Goal: Information Seeking & Learning: Learn about a topic

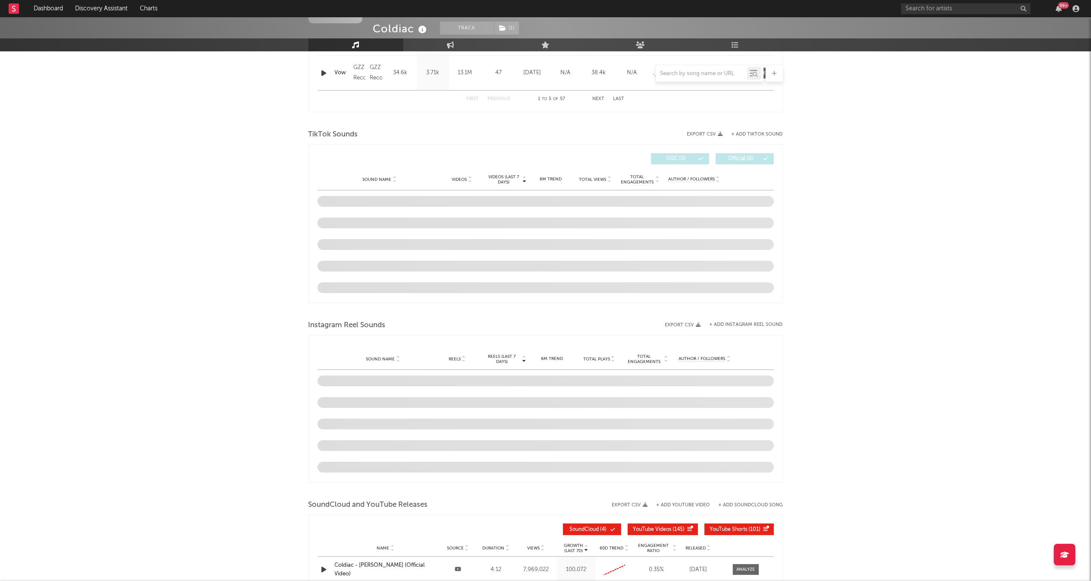
scroll to position [446, 0]
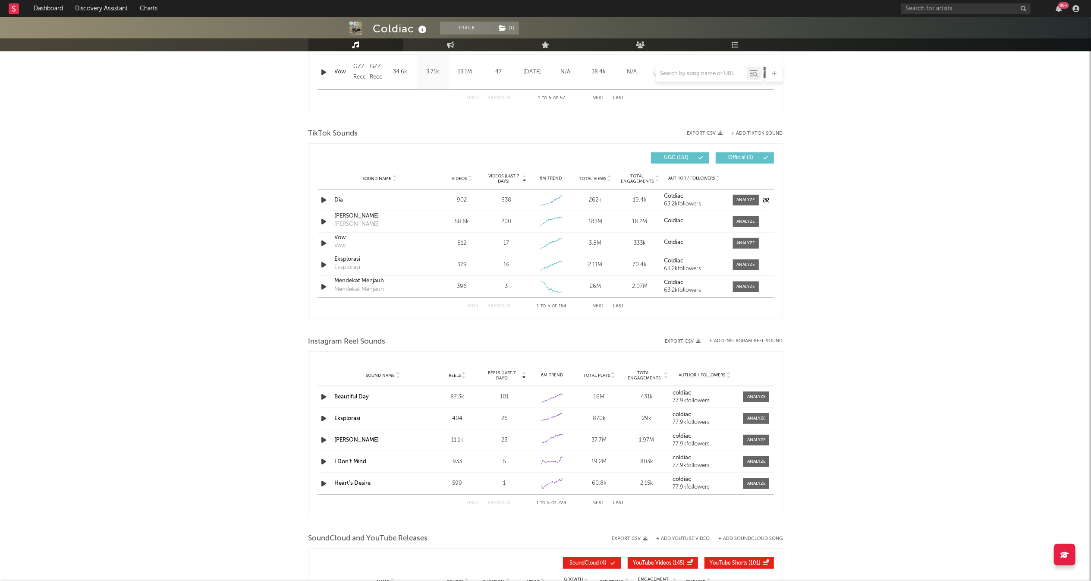
select select "6m"
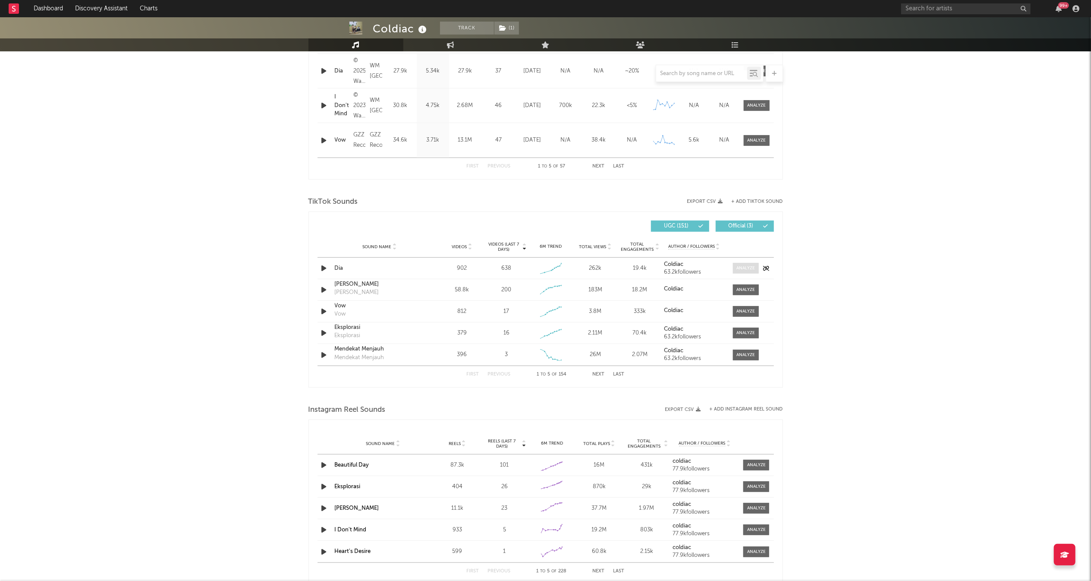
scroll to position [515, 0]
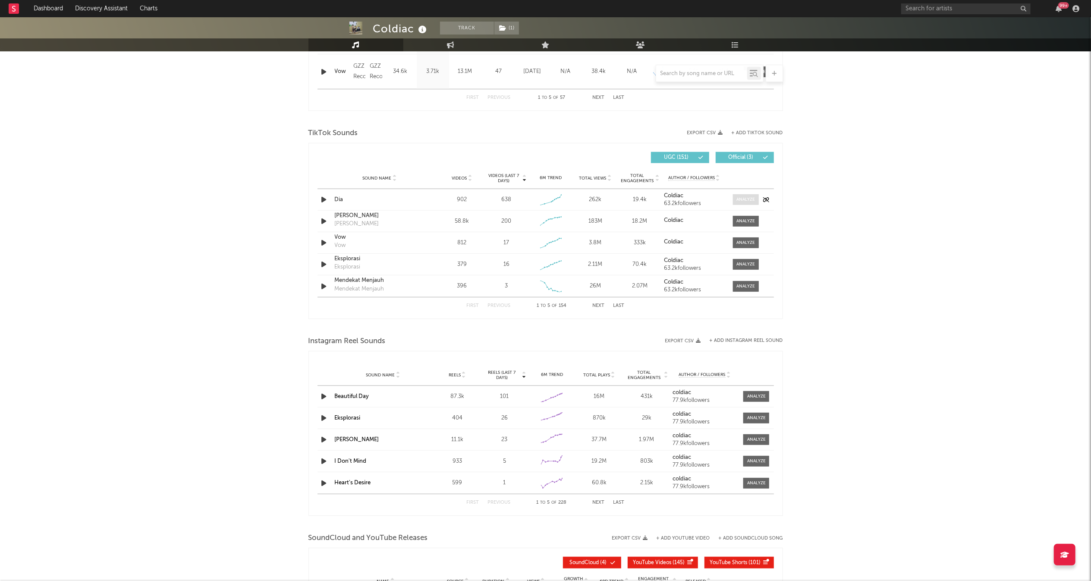
click at [739, 201] on div at bounding box center [745, 199] width 19 height 6
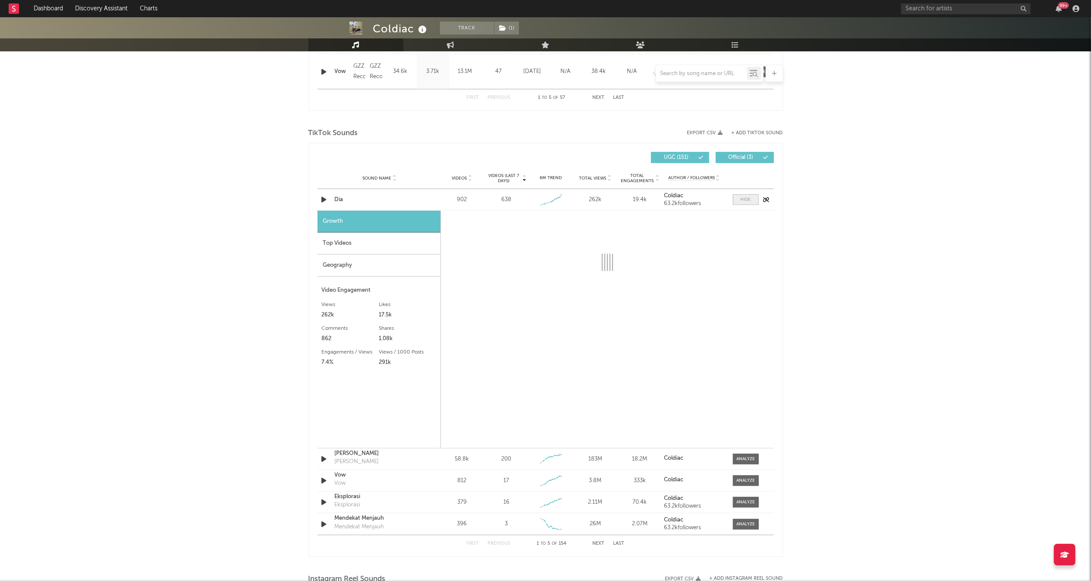
select select "1w"
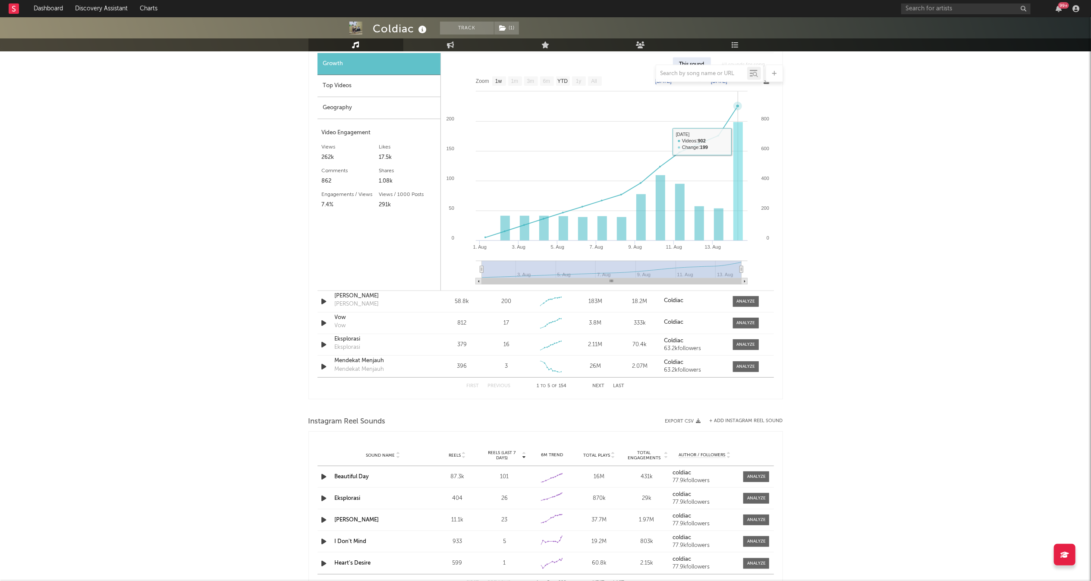
scroll to position [670, 0]
click at [597, 384] on div "First Previous 1 to 5 of 154 Next Last" at bounding box center [546, 388] width 158 height 17
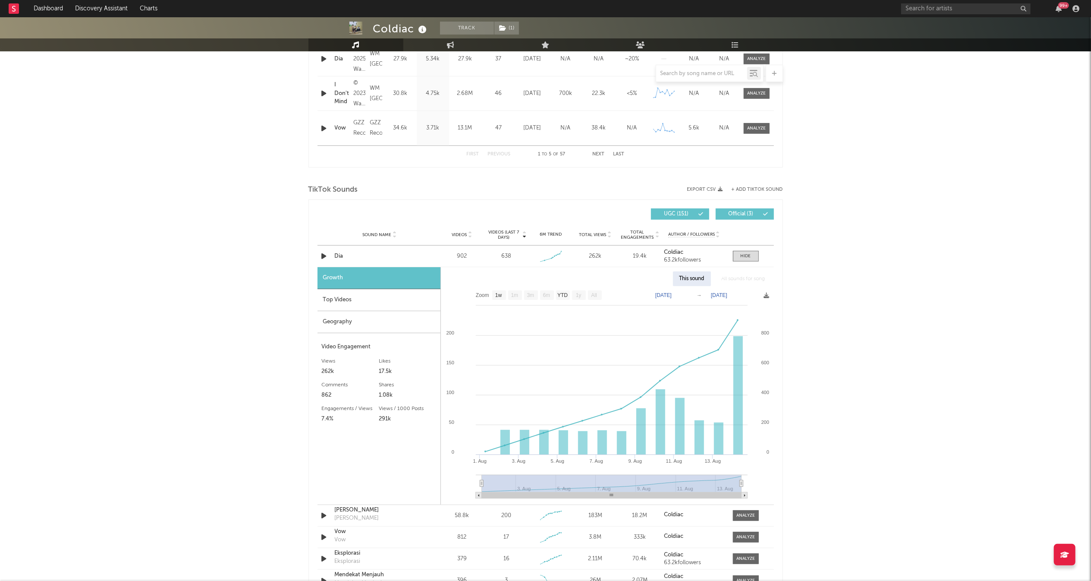
scroll to position [448, 0]
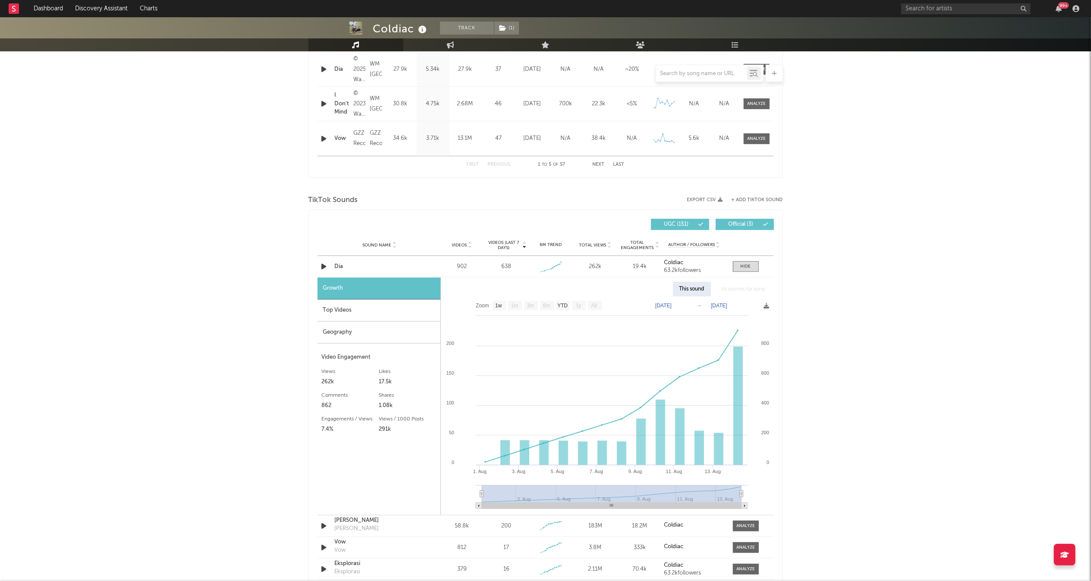
click at [749, 223] on span "Official ( 3 )" at bounding box center [741, 224] width 40 height 5
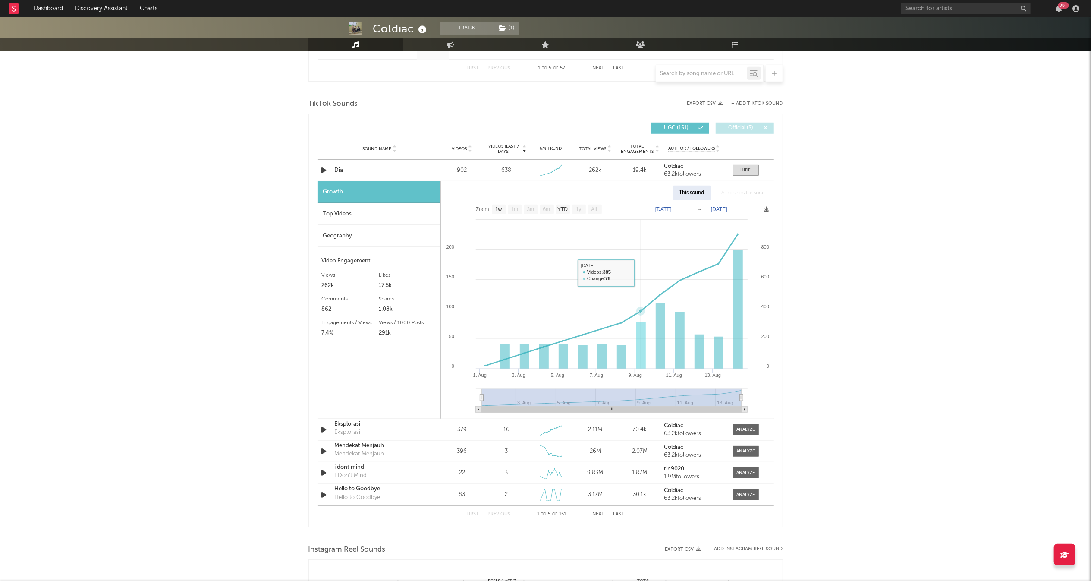
scroll to position [543, 0]
click at [599, 516] on button "Next" at bounding box center [599, 515] width 12 height 5
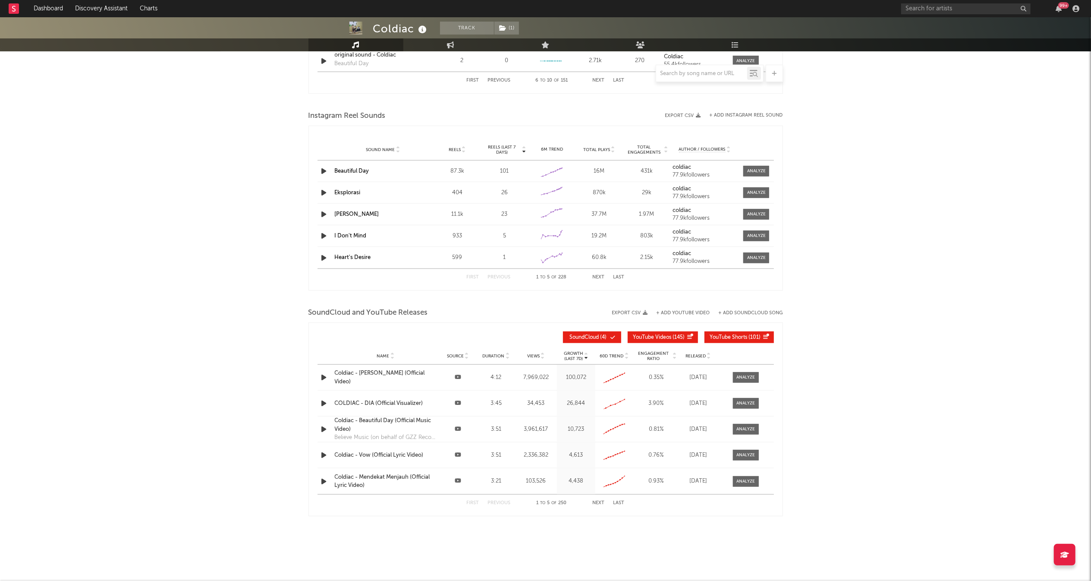
scroll to position [511, 0]
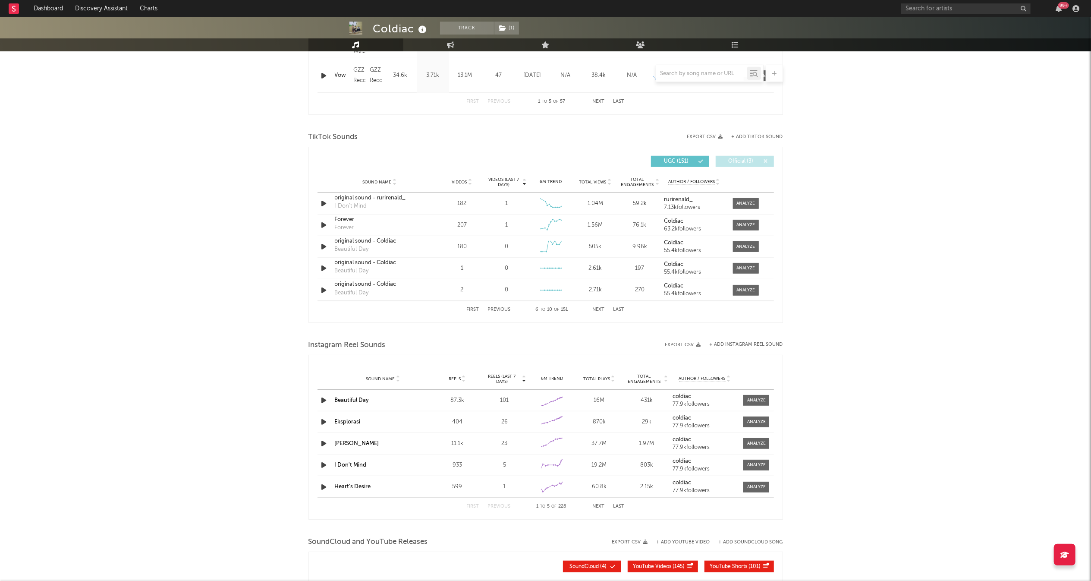
click at [743, 162] on span "Official ( 3 )" at bounding box center [741, 161] width 40 height 5
select select "1w"
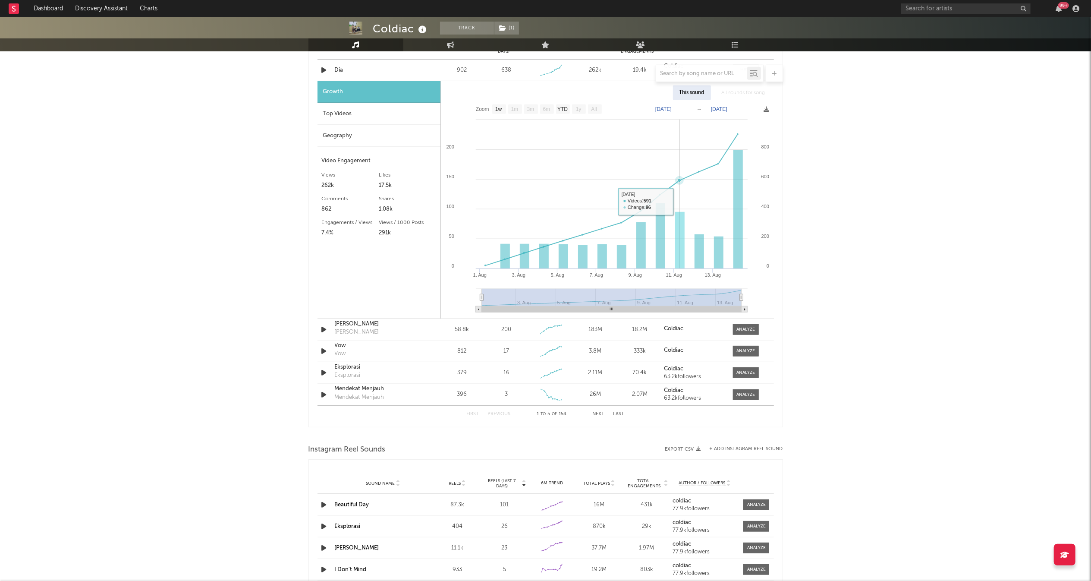
scroll to position [645, 0]
click at [601, 413] on button "Next" at bounding box center [599, 412] width 12 height 5
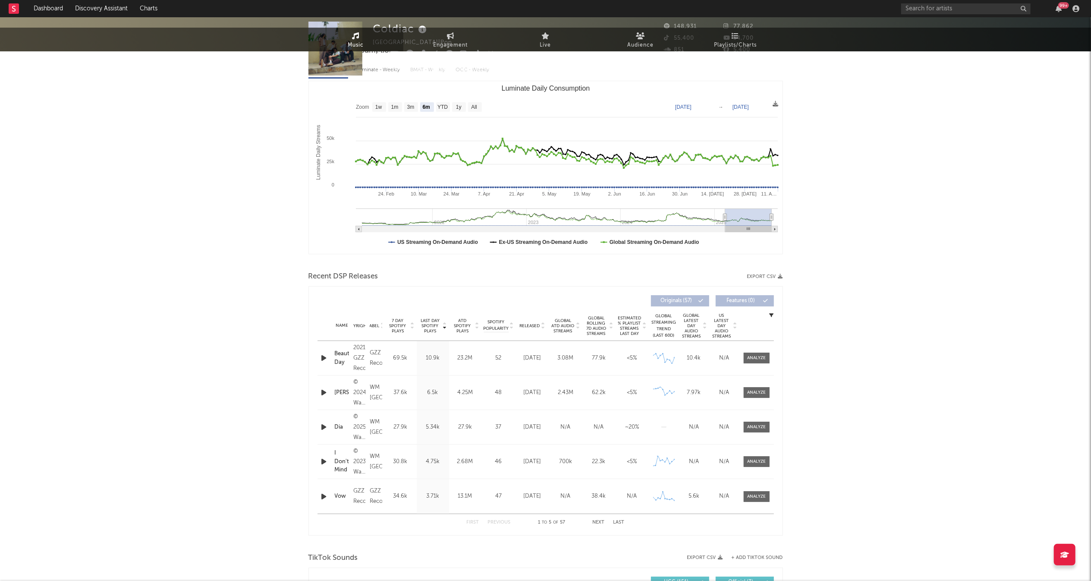
scroll to position [0, 0]
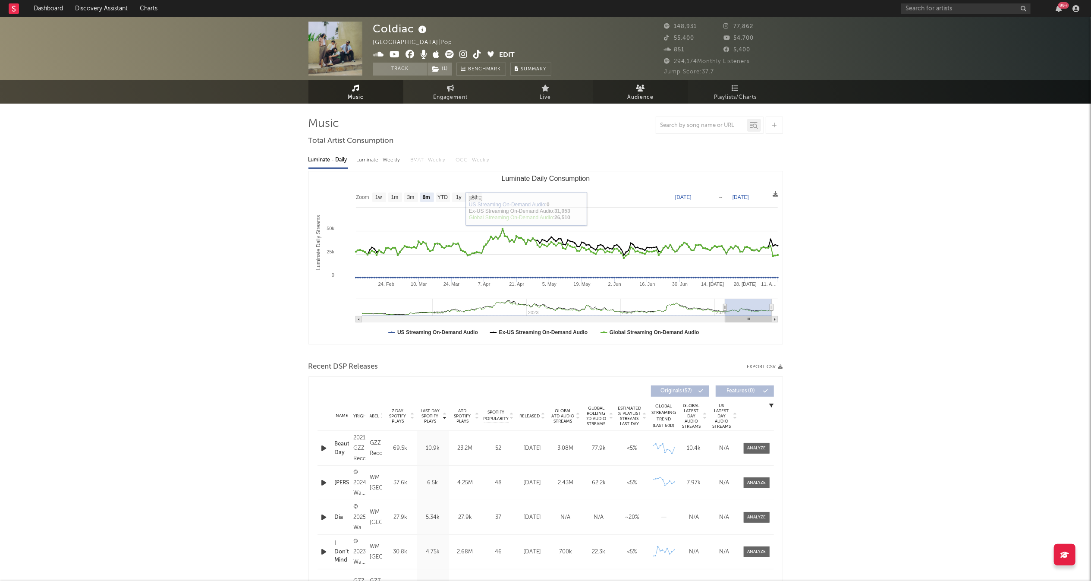
click at [640, 96] on span "Audience" at bounding box center [640, 97] width 26 height 10
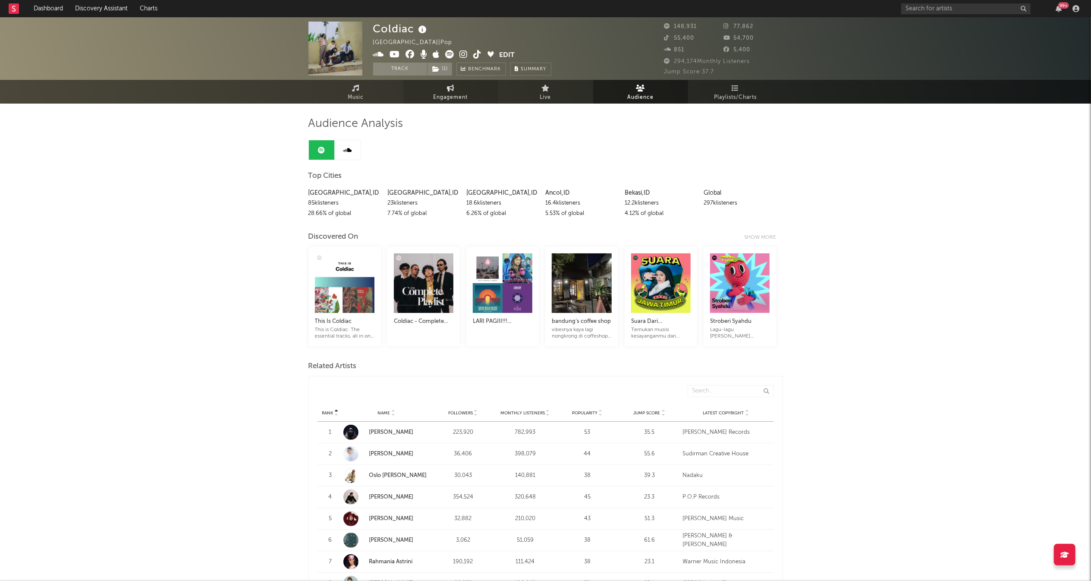
click at [473, 82] on link "Engagement" at bounding box center [450, 92] width 95 height 24
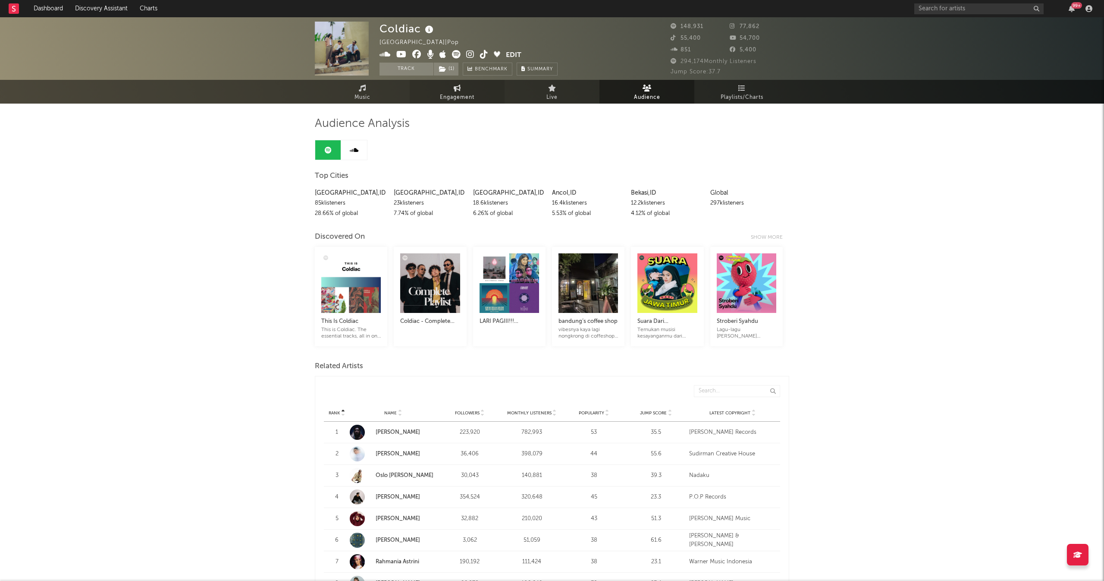
select select "1w"
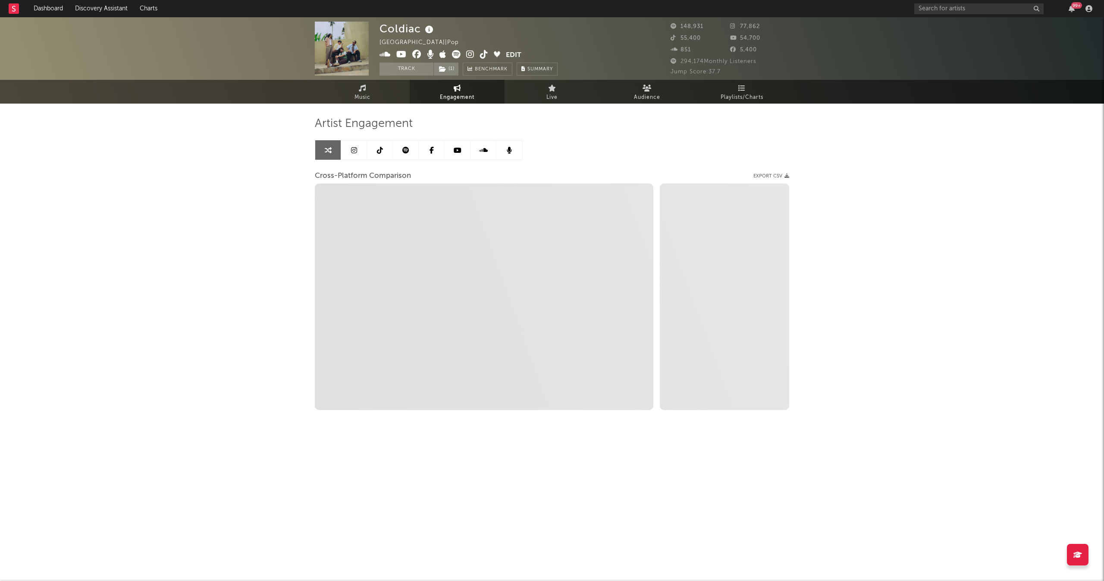
select select "1m"
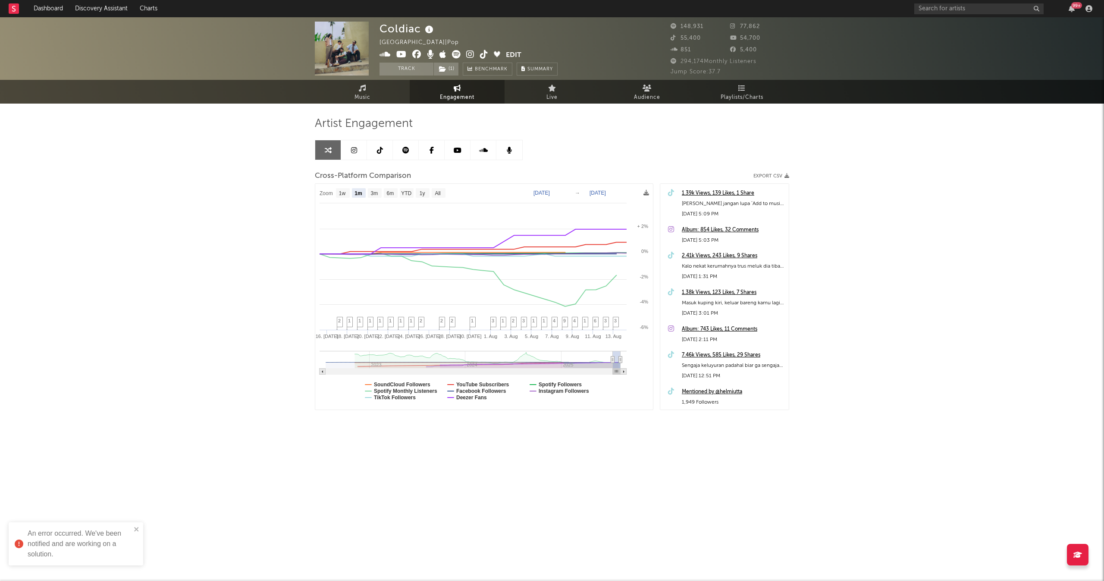
click at [385, 153] on link at bounding box center [380, 149] width 26 height 19
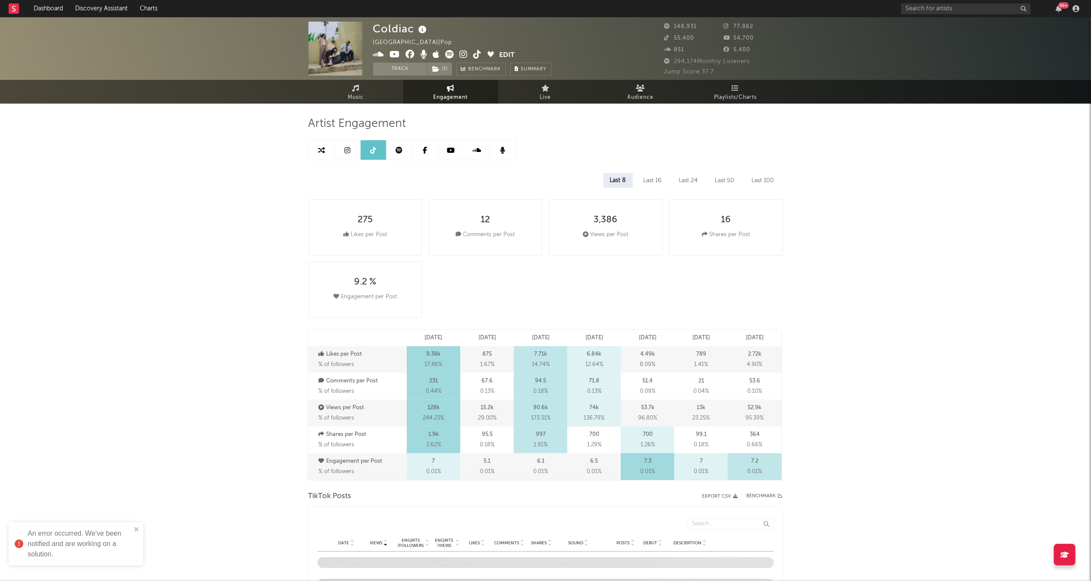
select select "6m"
click at [356, 86] on icon at bounding box center [355, 88] width 7 height 7
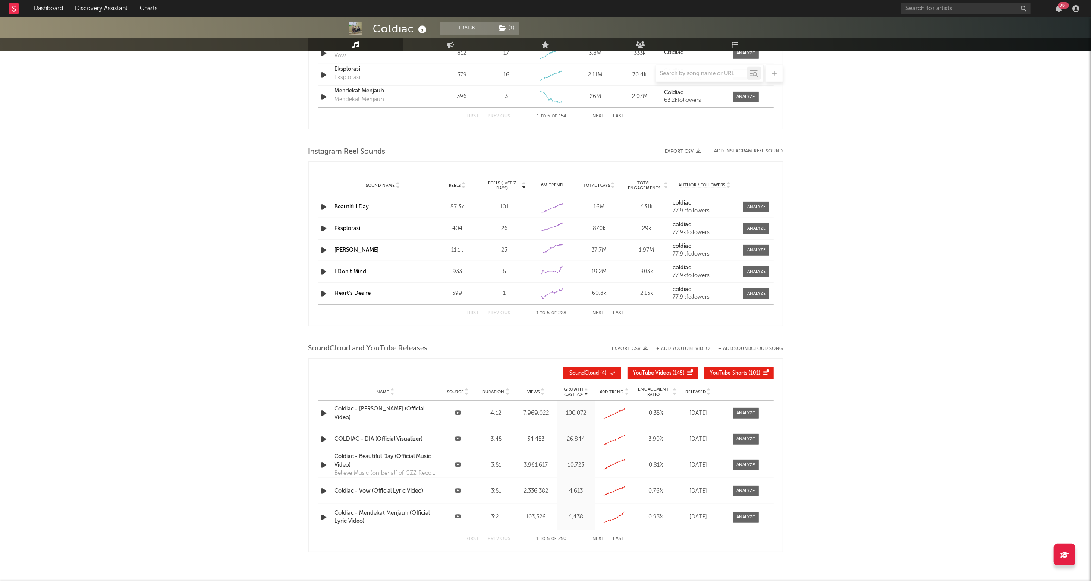
select select "6m"
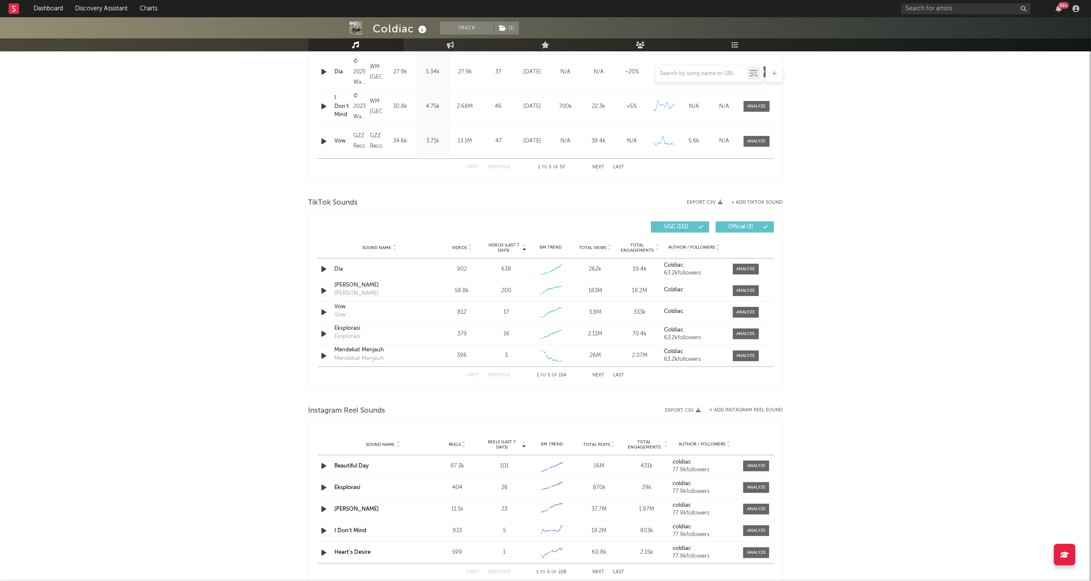
scroll to position [447, 0]
click at [344, 267] on div "Dia" at bounding box center [380, 267] width 90 height 9
